Goal: Find specific page/section: Find specific page/section

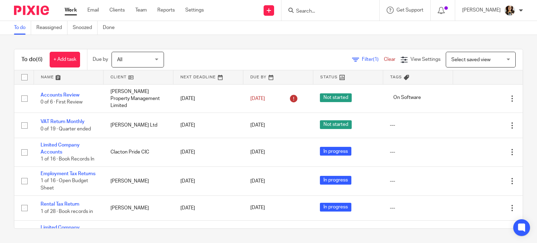
click at [323, 14] on input "Search" at bounding box center [327, 11] width 63 height 6
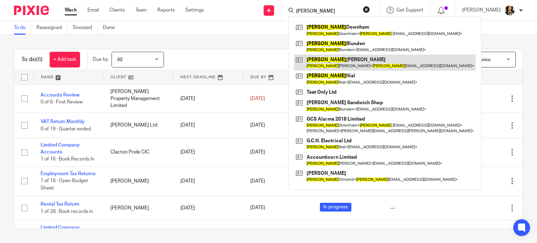
type input "[PERSON_NAME]"
click at [324, 64] on link at bounding box center [385, 63] width 182 height 16
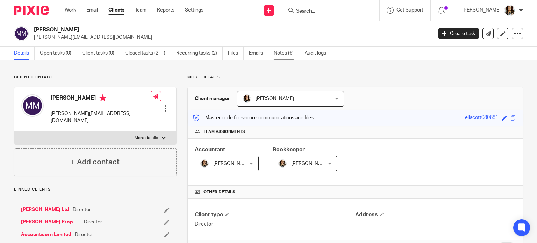
click at [288, 52] on link "Notes (6)" at bounding box center [287, 54] width 26 height 14
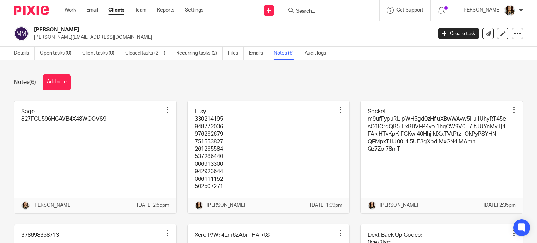
click at [279, 78] on div "Notes (6) Add note" at bounding box center [268, 83] width 509 height 16
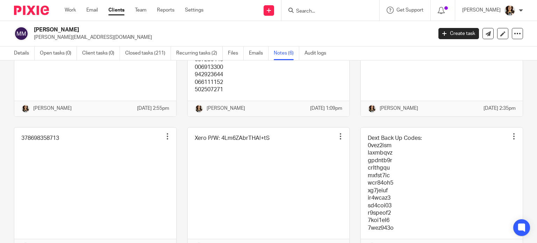
scroll to position [148, 0]
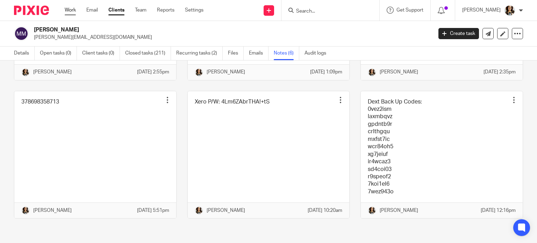
click at [71, 9] on link "Work" at bounding box center [70, 10] width 11 height 7
